Goal: Communication & Community: Answer question/provide support

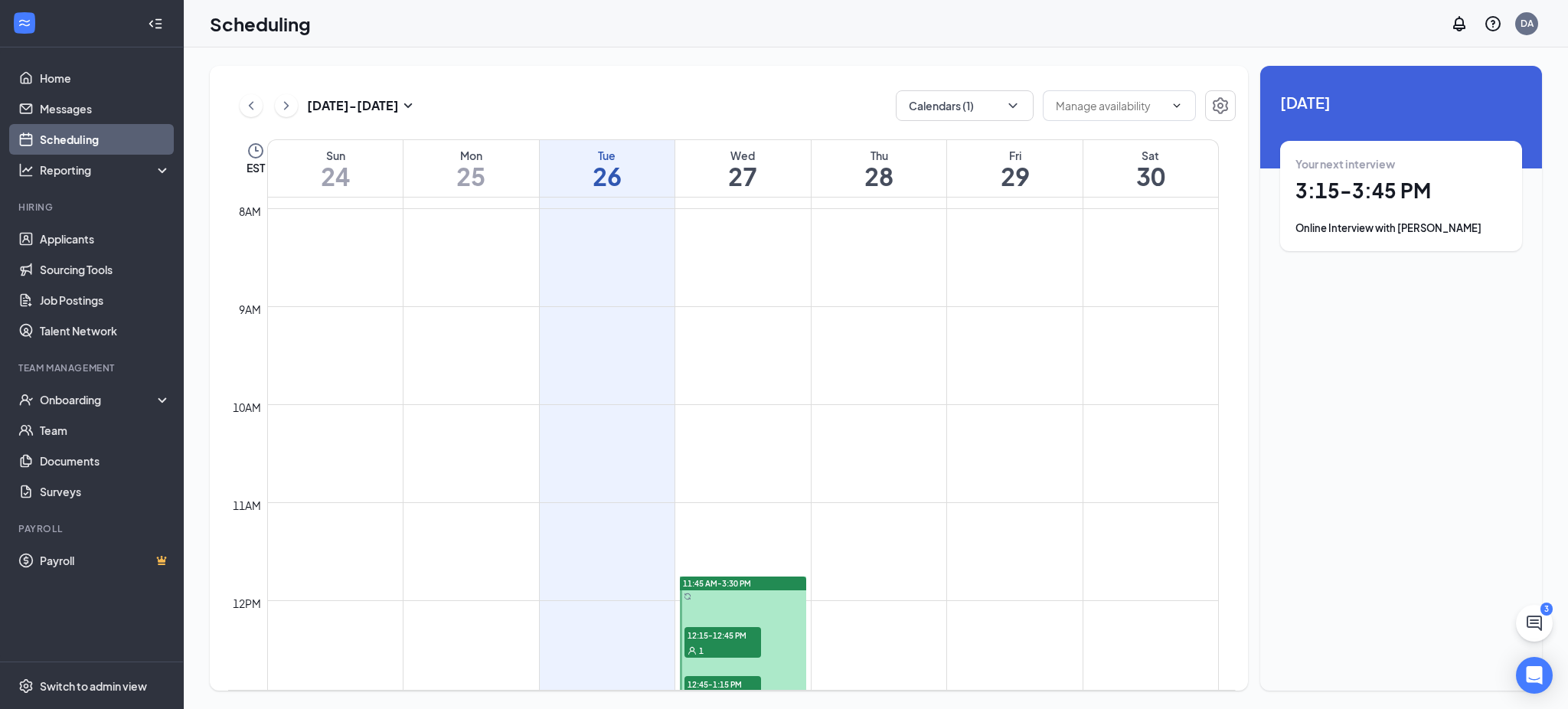
scroll to position [761, 0]
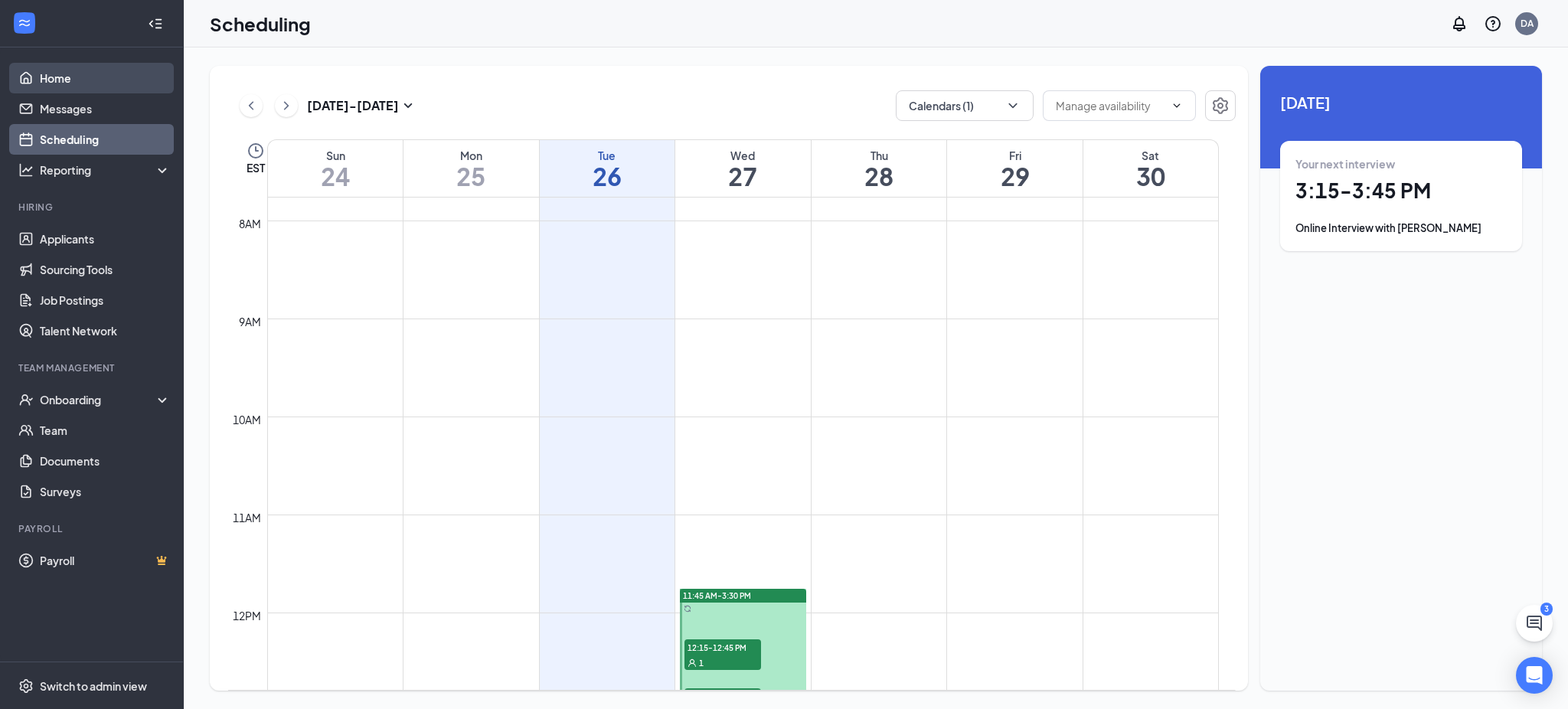
click at [72, 81] on link "Home" at bounding box center [105, 78] width 131 height 31
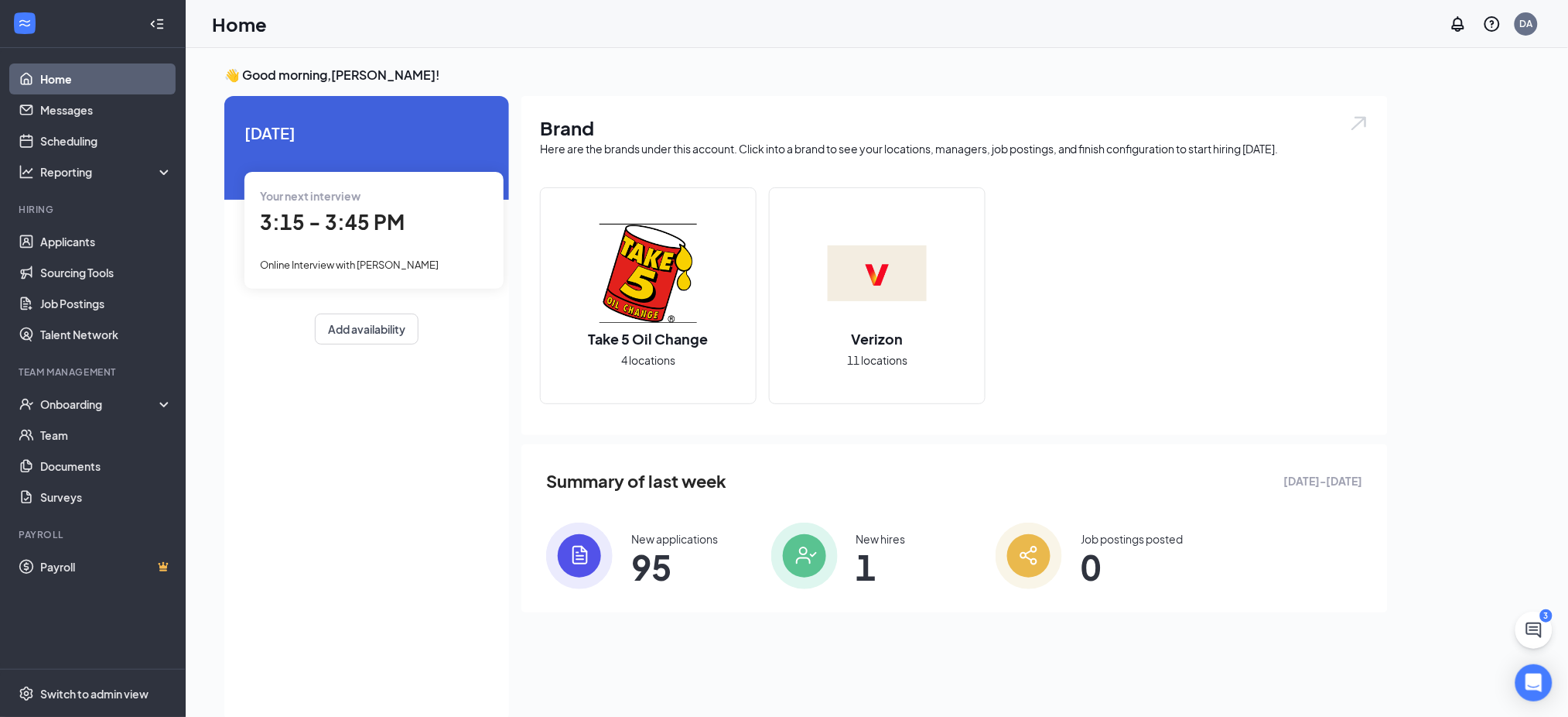
click at [156, 31] on icon "Collapse" at bounding box center [158, 24] width 16 height 16
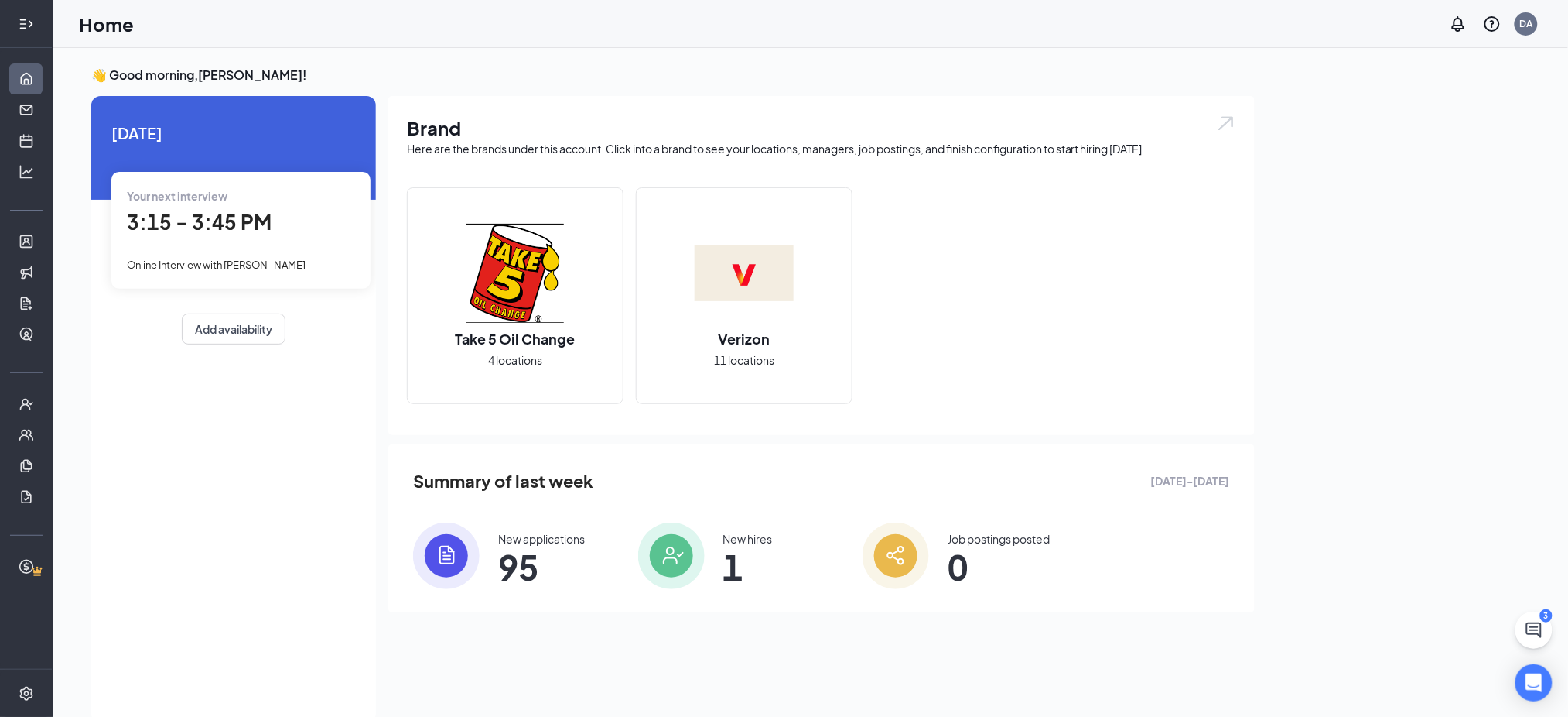
click at [29, 36] on div at bounding box center [26, 24] width 31 height 31
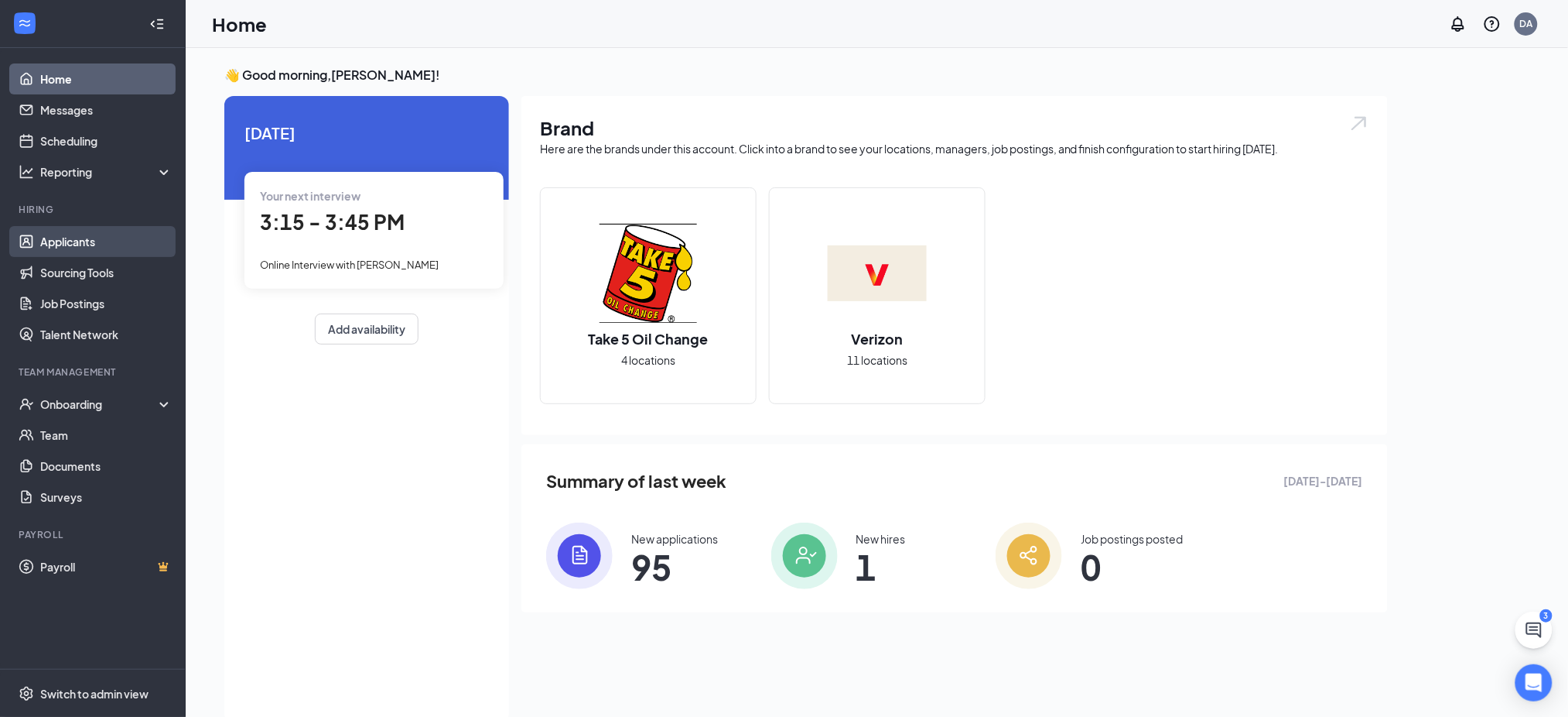
click at [66, 240] on link "Applicants" at bounding box center [106, 241] width 132 height 31
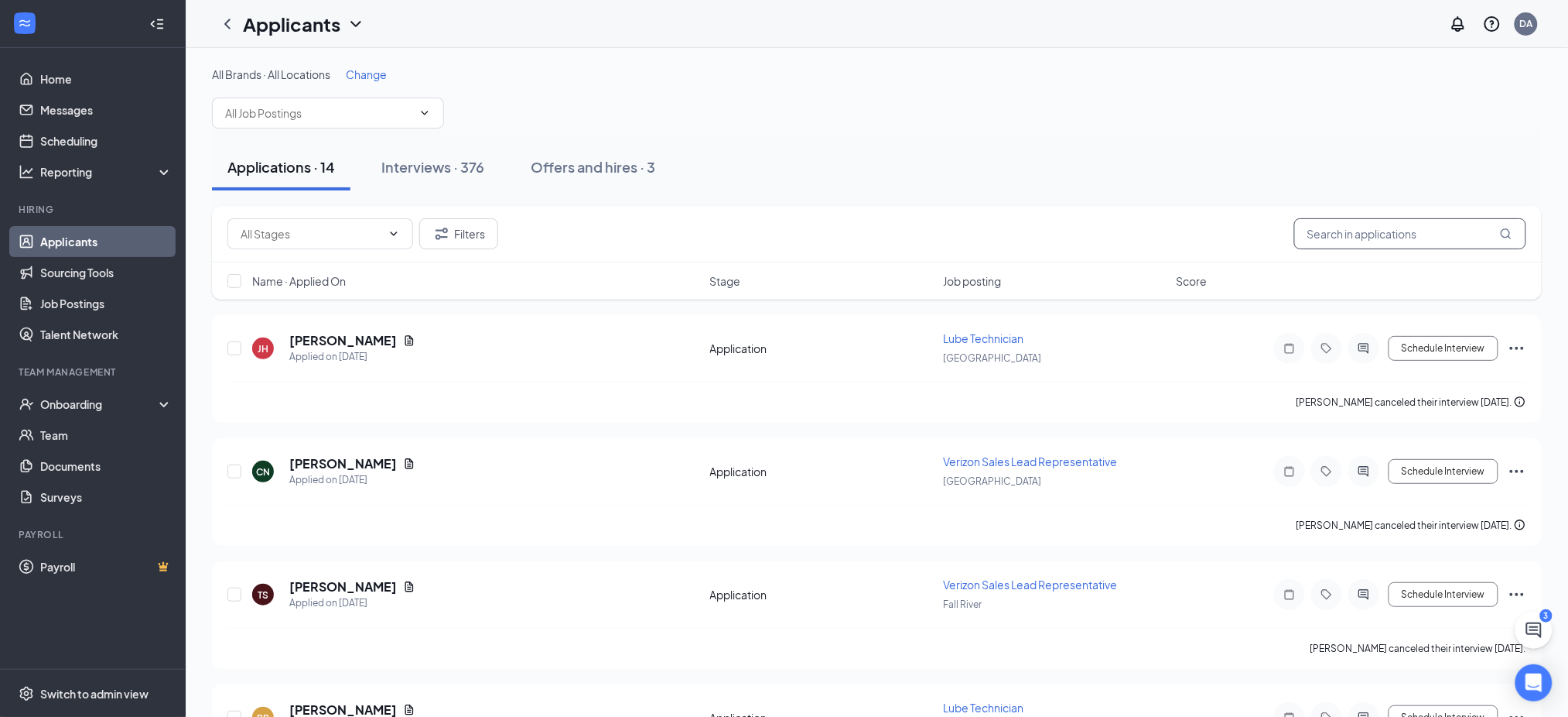
click at [1344, 245] on input "text" at bounding box center [1410, 233] width 232 height 31
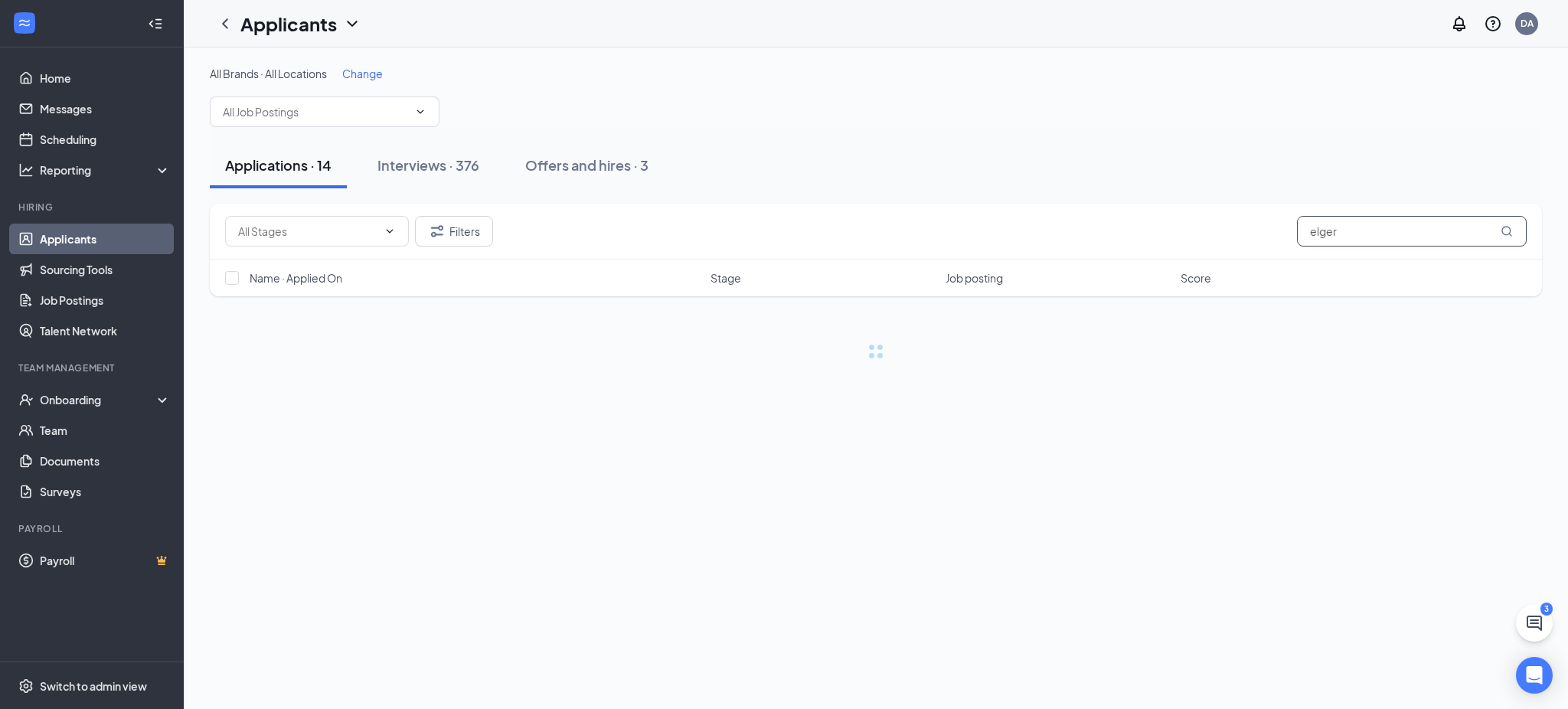
type input "elger"
click at [486, 178] on button "Interviews · 1 / 376" at bounding box center [458, 165] width 149 height 46
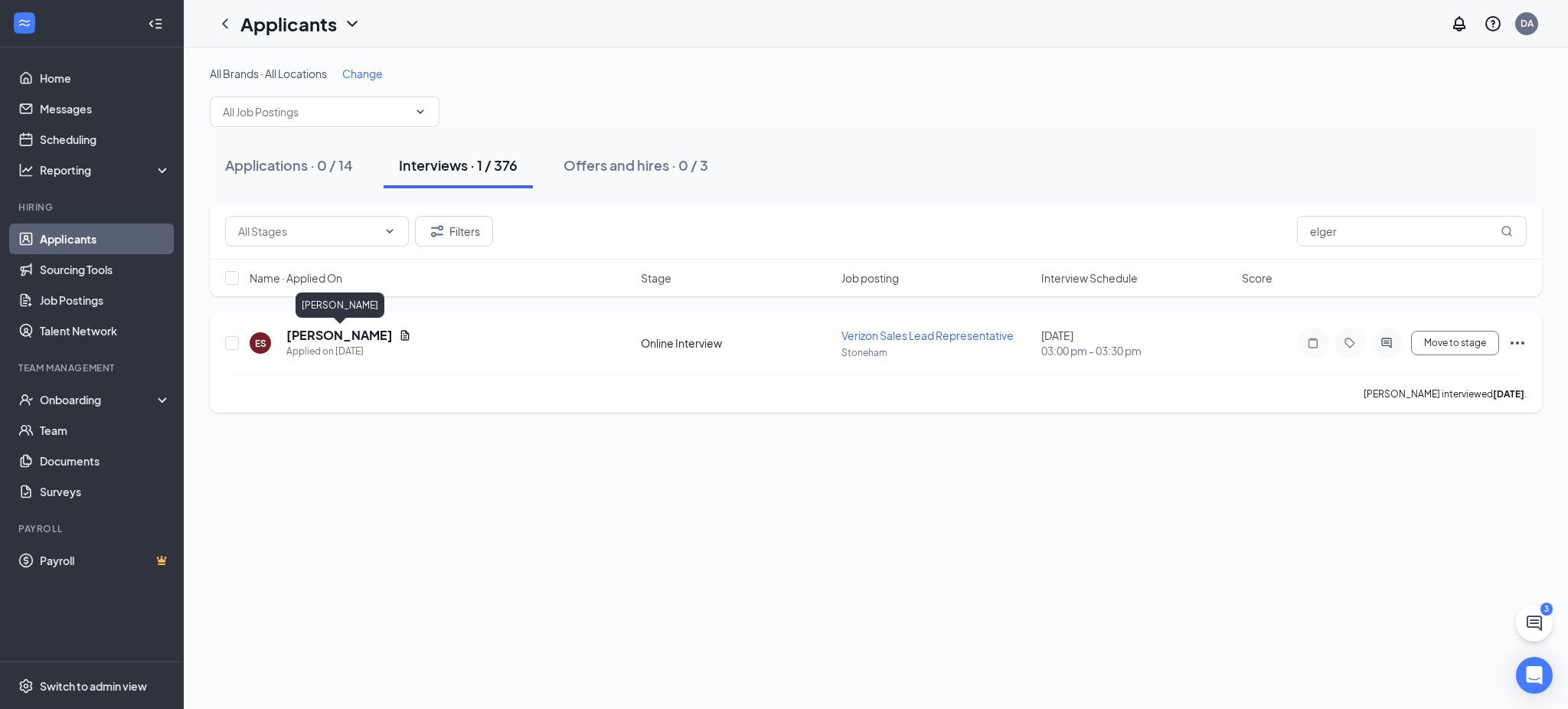
click at [336, 335] on h5 "[PERSON_NAME]" at bounding box center [339, 335] width 107 height 16
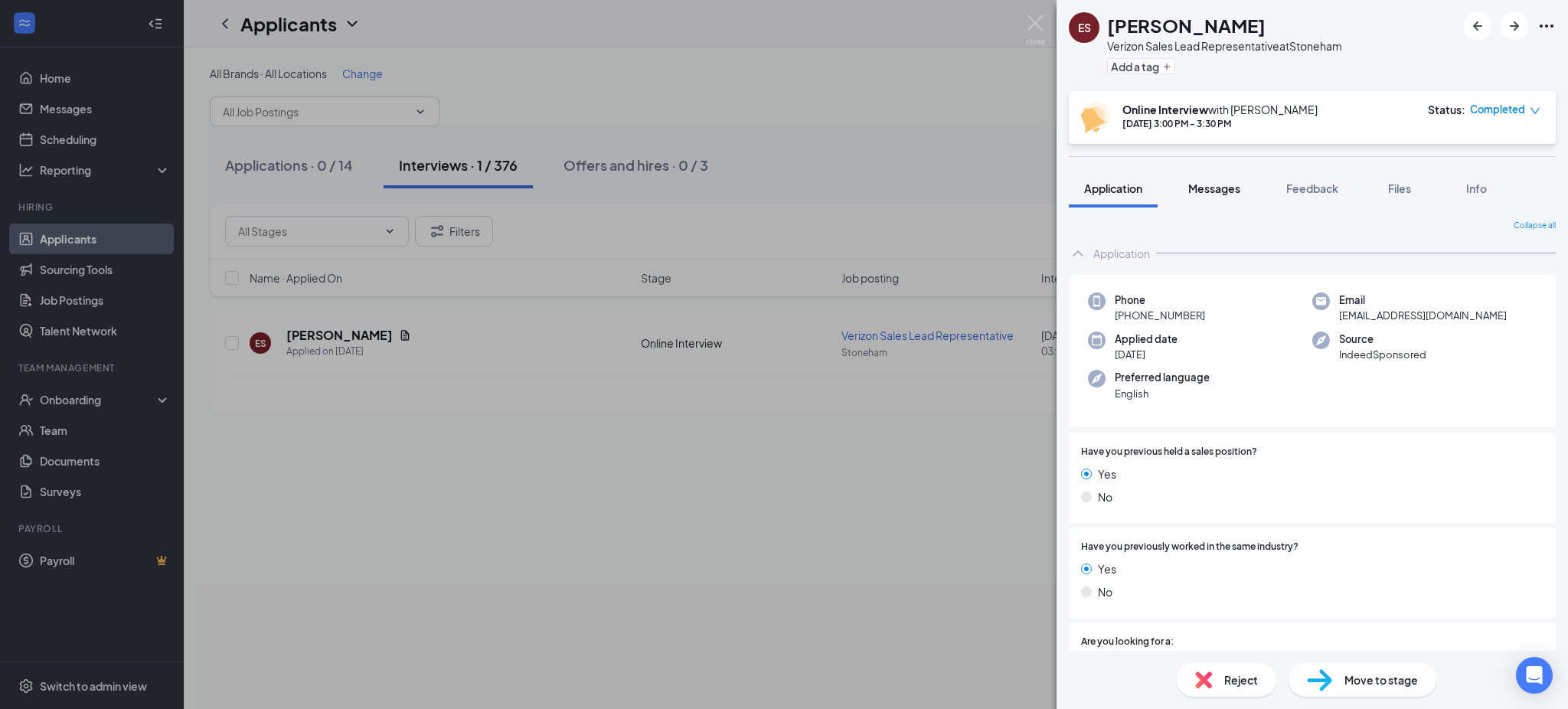
click at [1229, 195] on div "Messages" at bounding box center [1215, 189] width 52 height 15
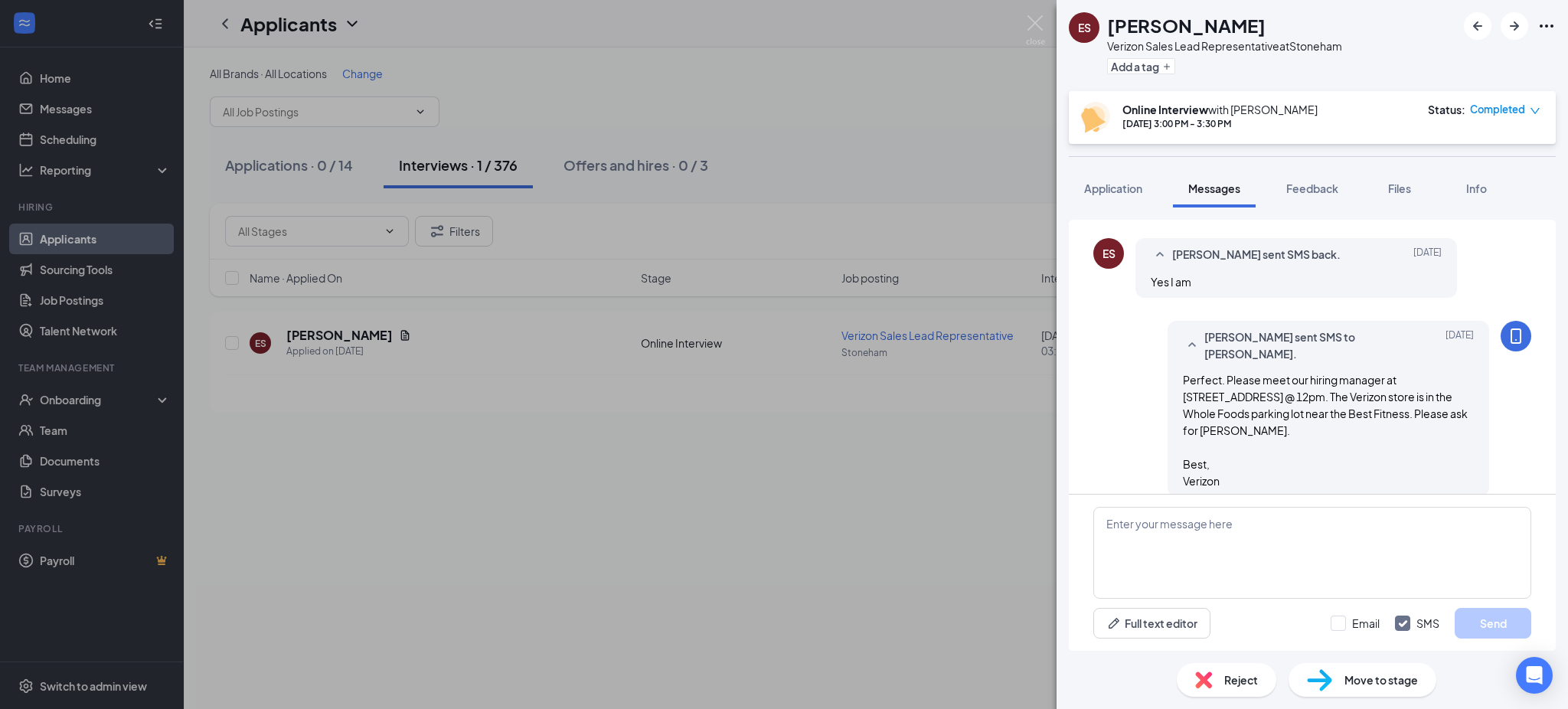
scroll to position [862, 0]
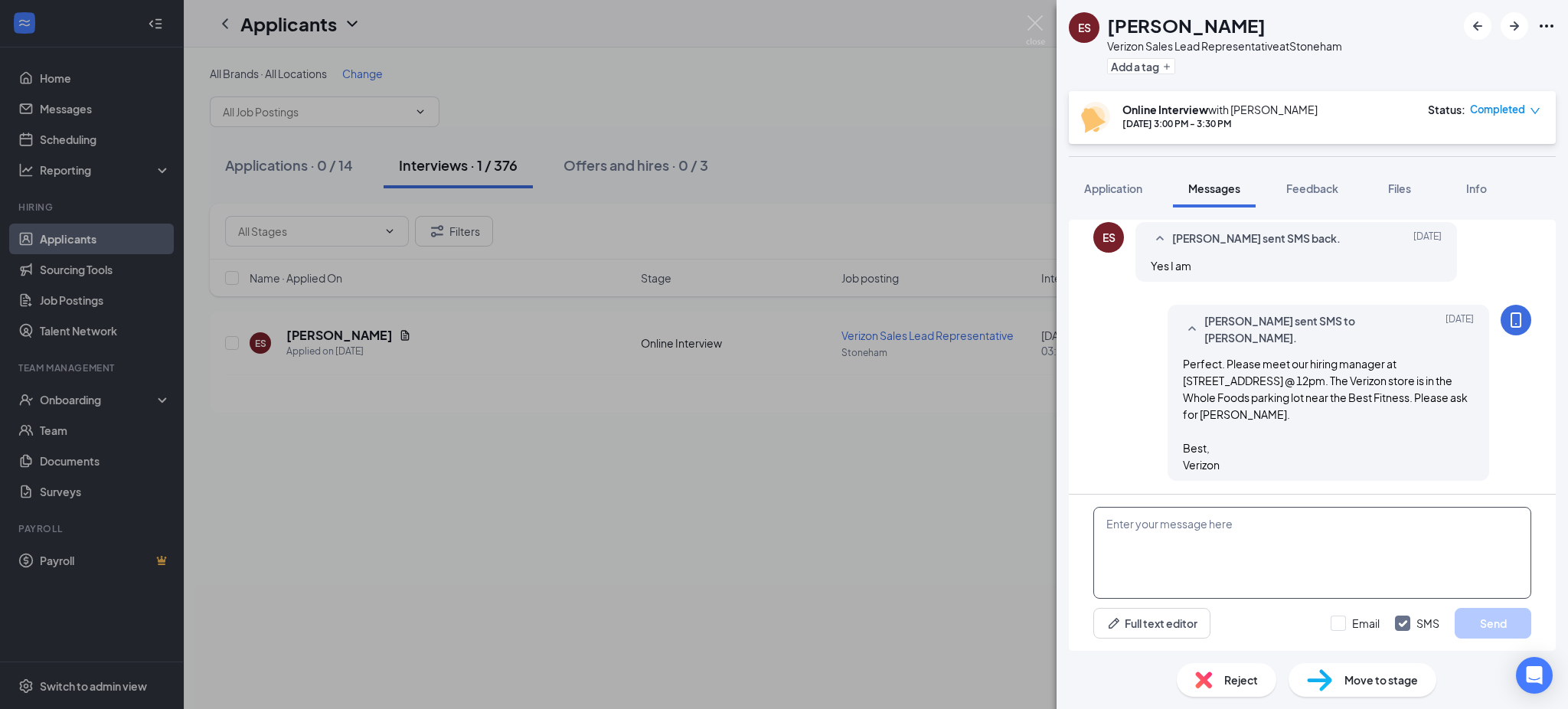
click at [1269, 529] on textarea at bounding box center [1312, 552] width 438 height 91
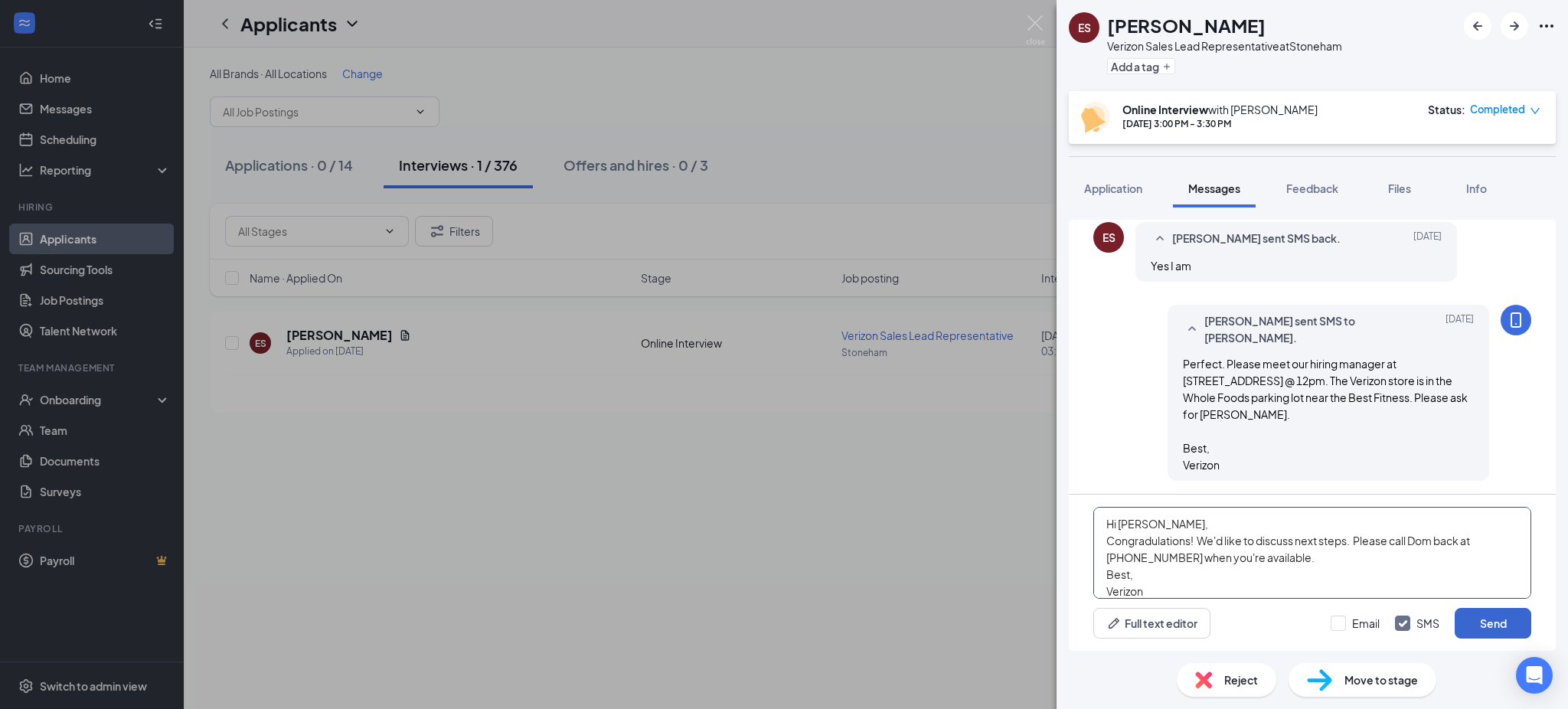
type textarea "Hi [PERSON_NAME], Congradulations! We'd like to discuss next steps. Please call…"
click at [1496, 624] on button "Send" at bounding box center [1493, 623] width 77 height 31
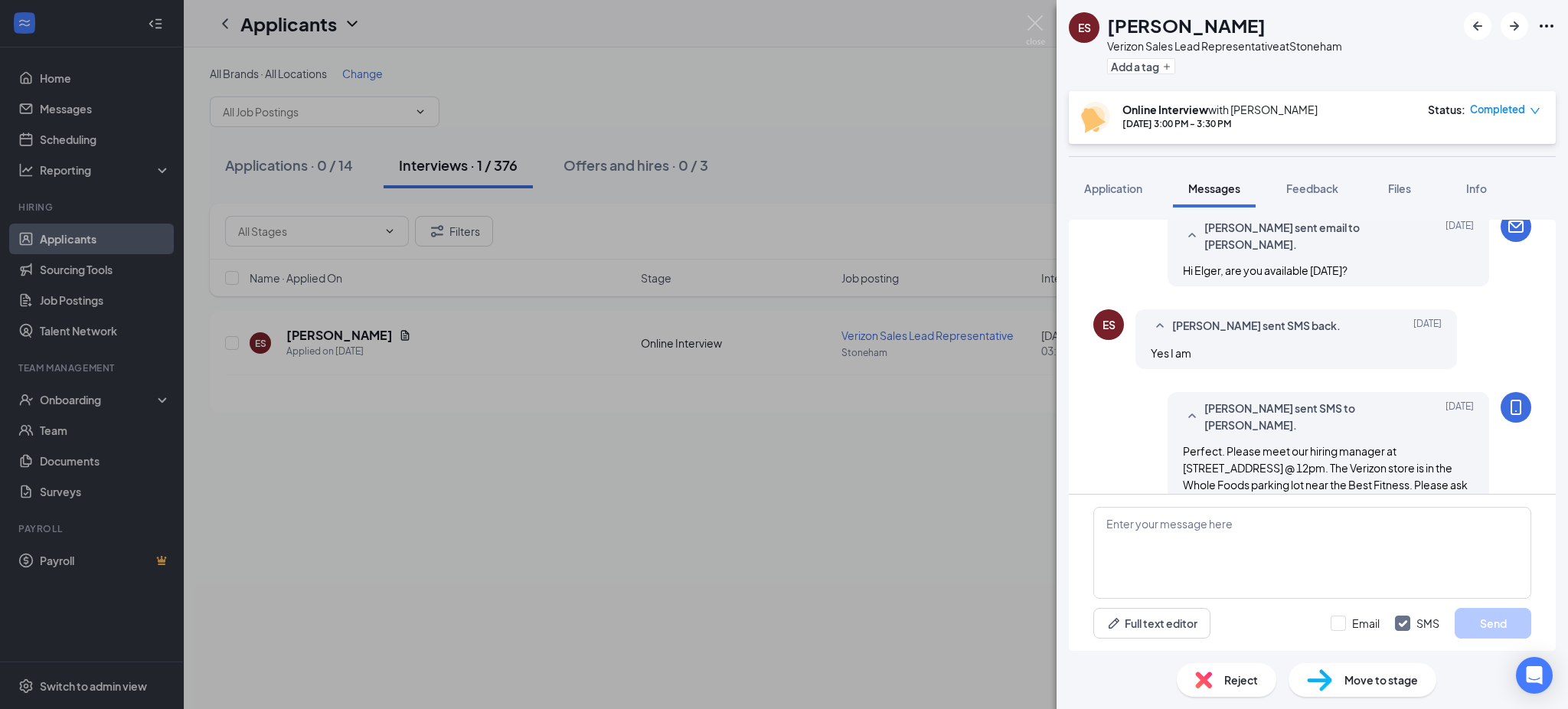
scroll to position [744, 0]
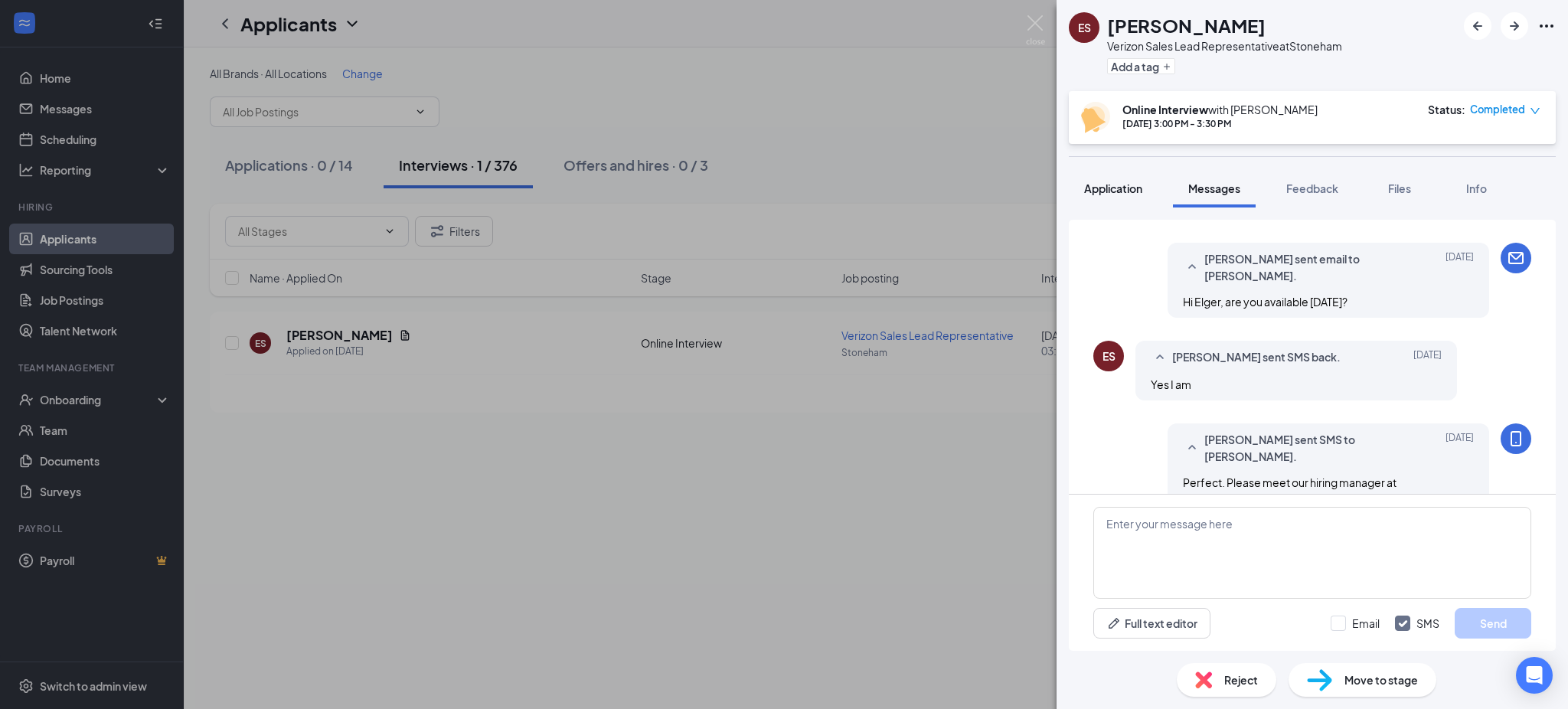
click at [1135, 185] on span "Application" at bounding box center [1113, 189] width 58 height 13
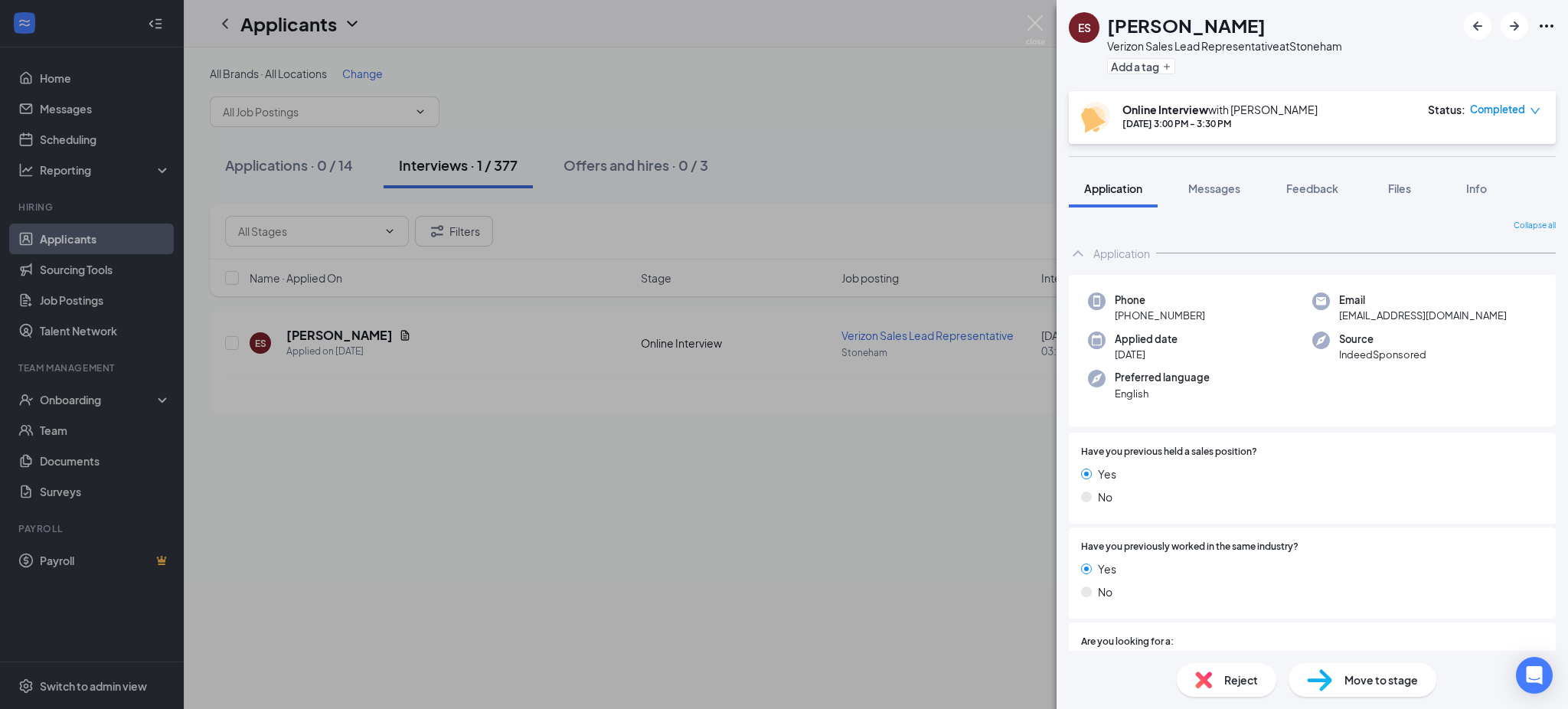
click at [1374, 313] on span "[EMAIL_ADDRESS][DOMAIN_NAME]" at bounding box center [1423, 316] width 167 height 15
copy span "[EMAIL_ADDRESS][DOMAIN_NAME]"
click at [853, 114] on div "ES [PERSON_NAME] Sales Lead Representative at [GEOGRAPHIC_DATA] Add a tag Onlin…" at bounding box center [784, 354] width 1568 height 709
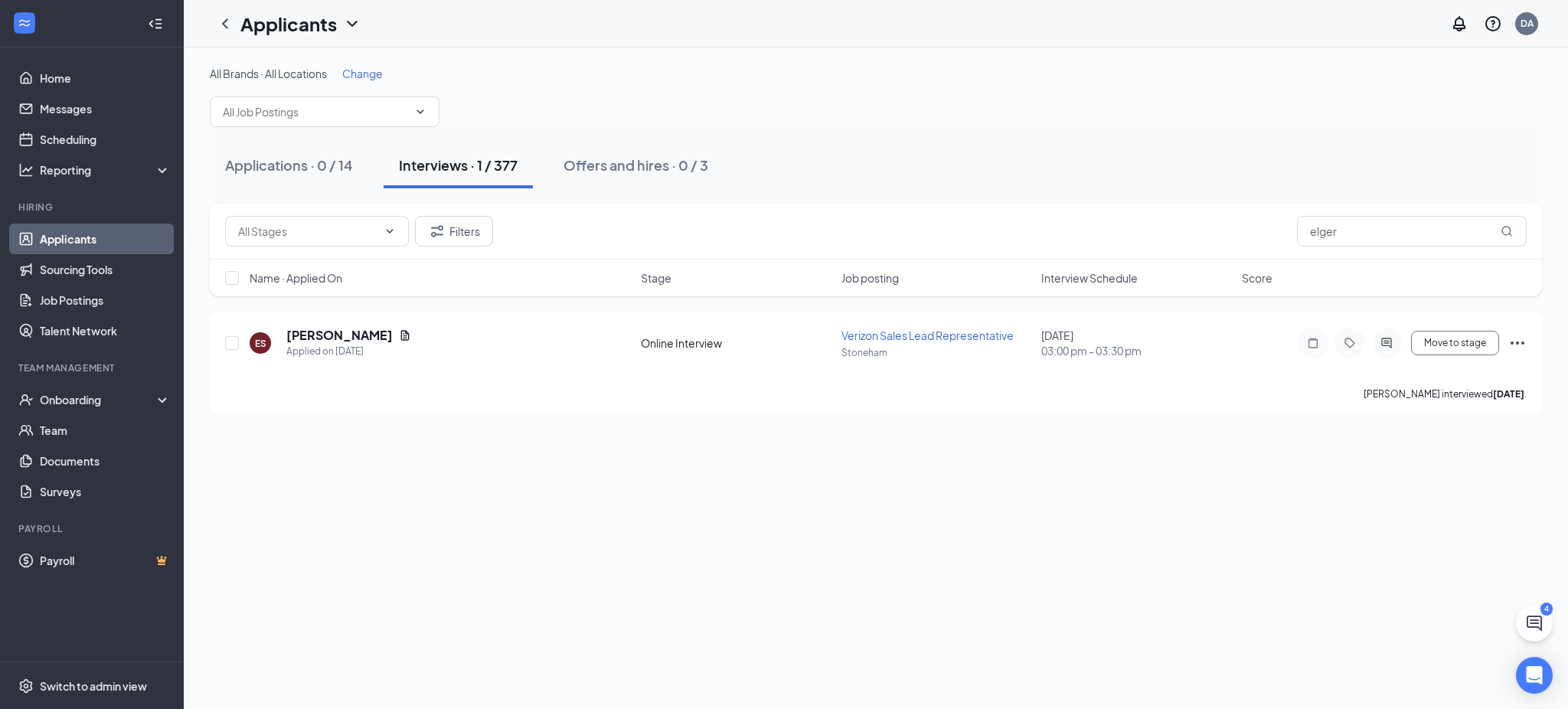
click at [841, 114] on div "All Brands · All Locations Change" at bounding box center [876, 96] width 1332 height 62
